Goal: Information Seeking & Learning: Learn about a topic

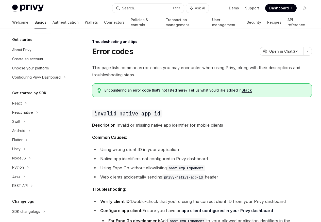
scroll to position [48, 0]
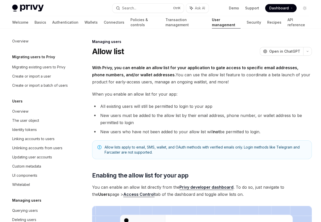
scroll to position [72, 0]
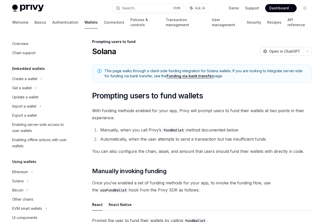
scroll to position [173, 0]
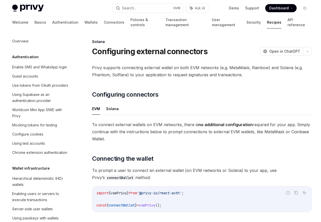
scroll to position [813, 0]
